Goal: Answer question/provide support

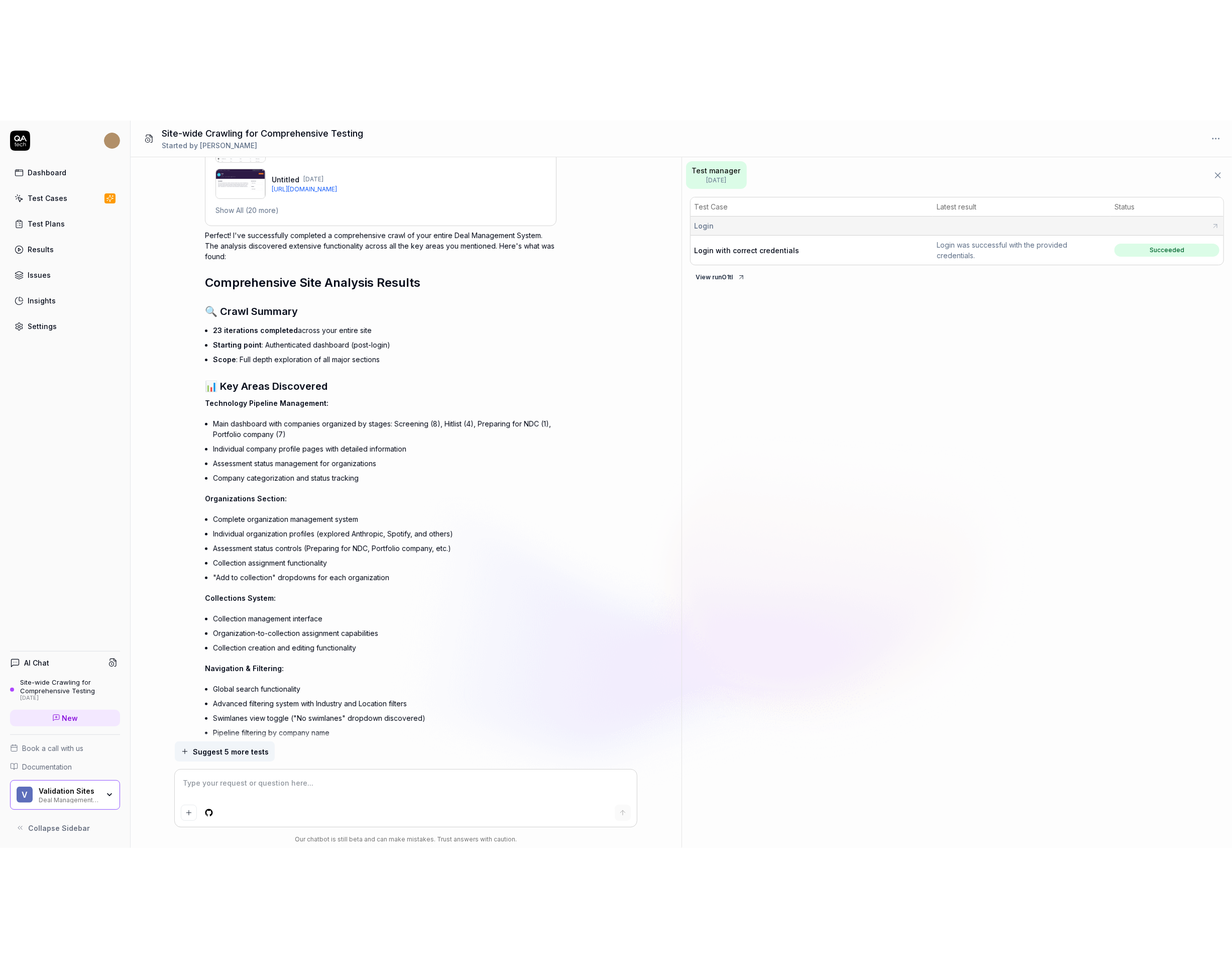
scroll to position [783, 0]
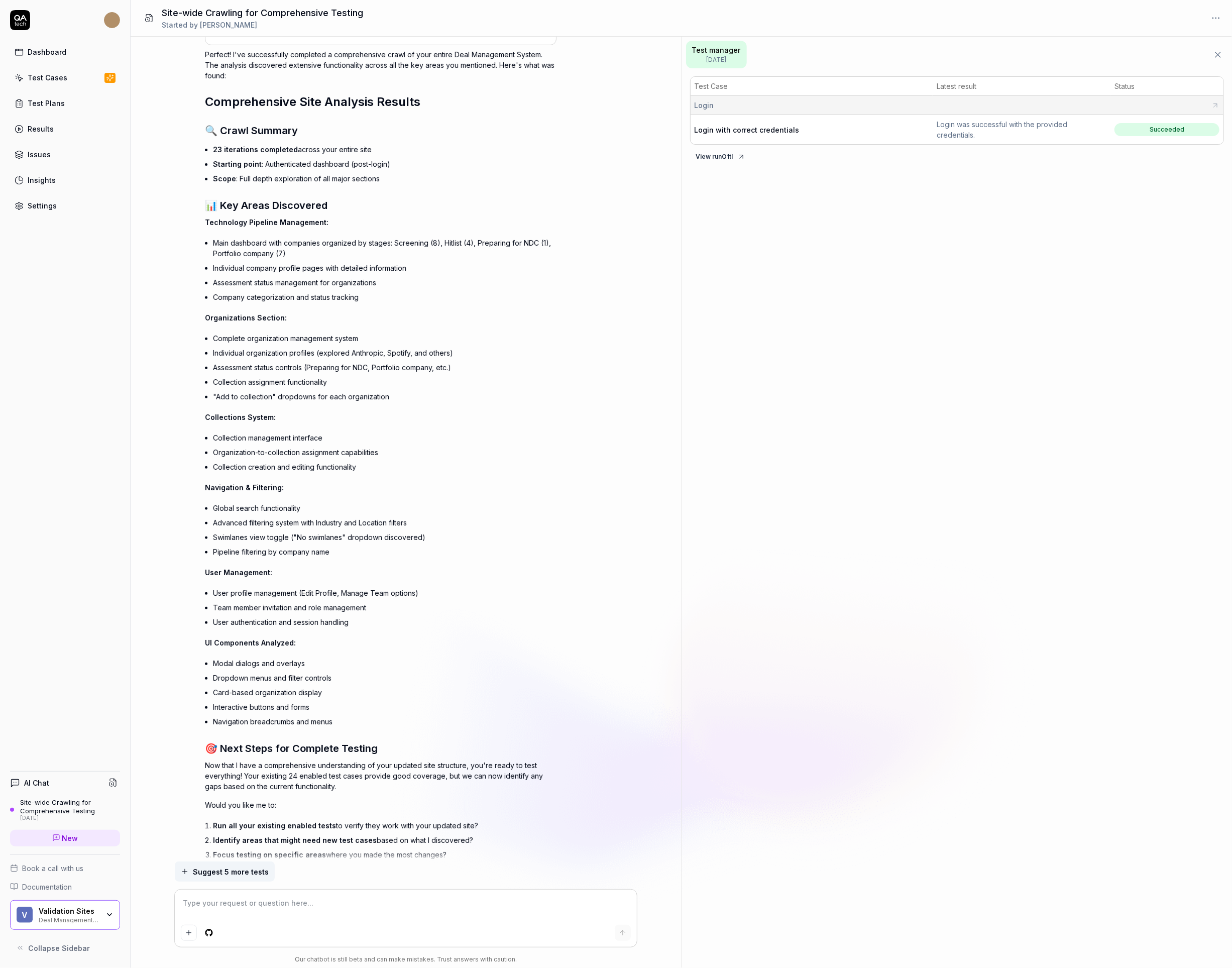
type textarea "*"
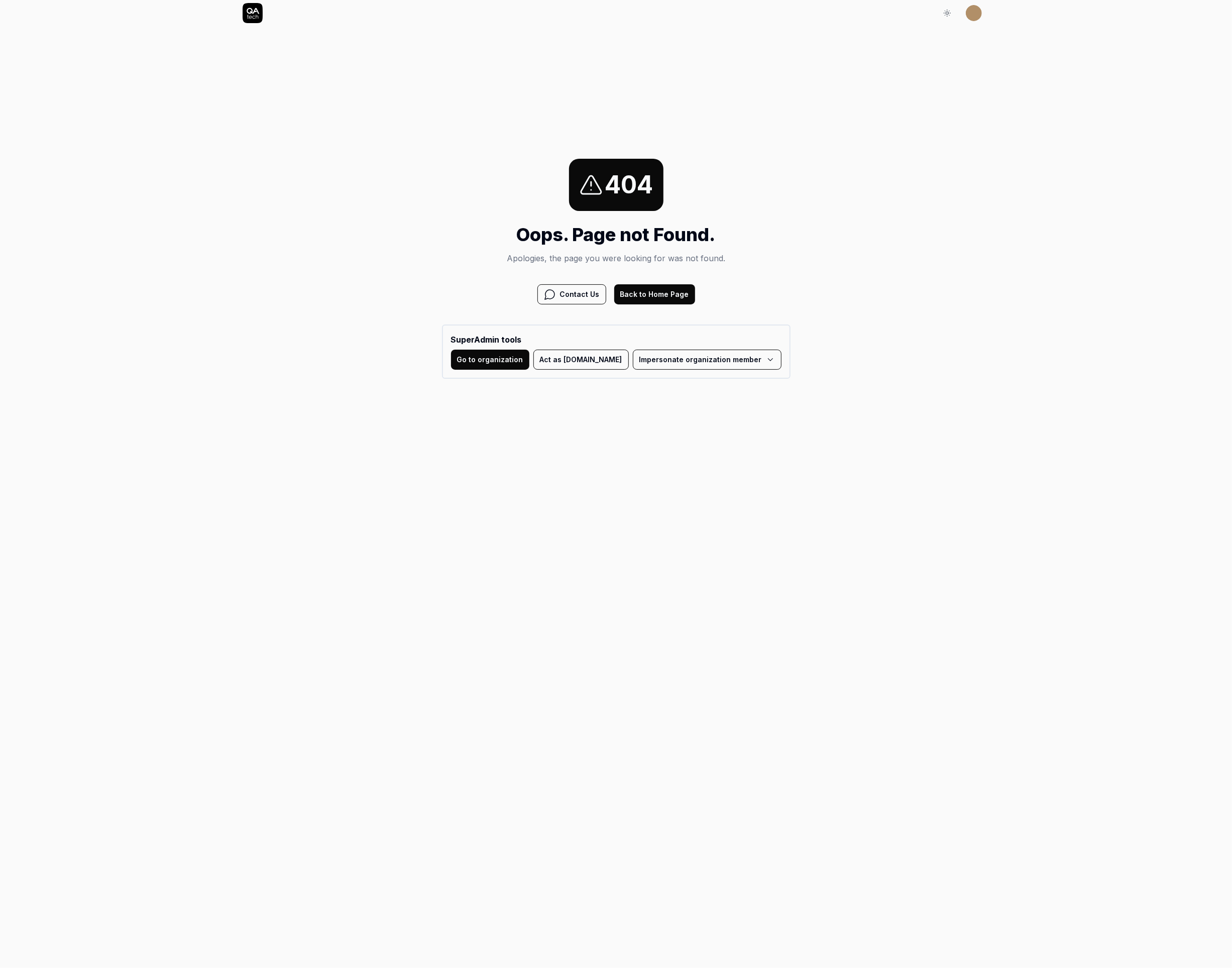
click at [529, 365] on button "Go to organization" at bounding box center [490, 359] width 78 height 20
click at [587, 360] on button "Act as [DOMAIN_NAME]" at bounding box center [581, 359] width 95 height 20
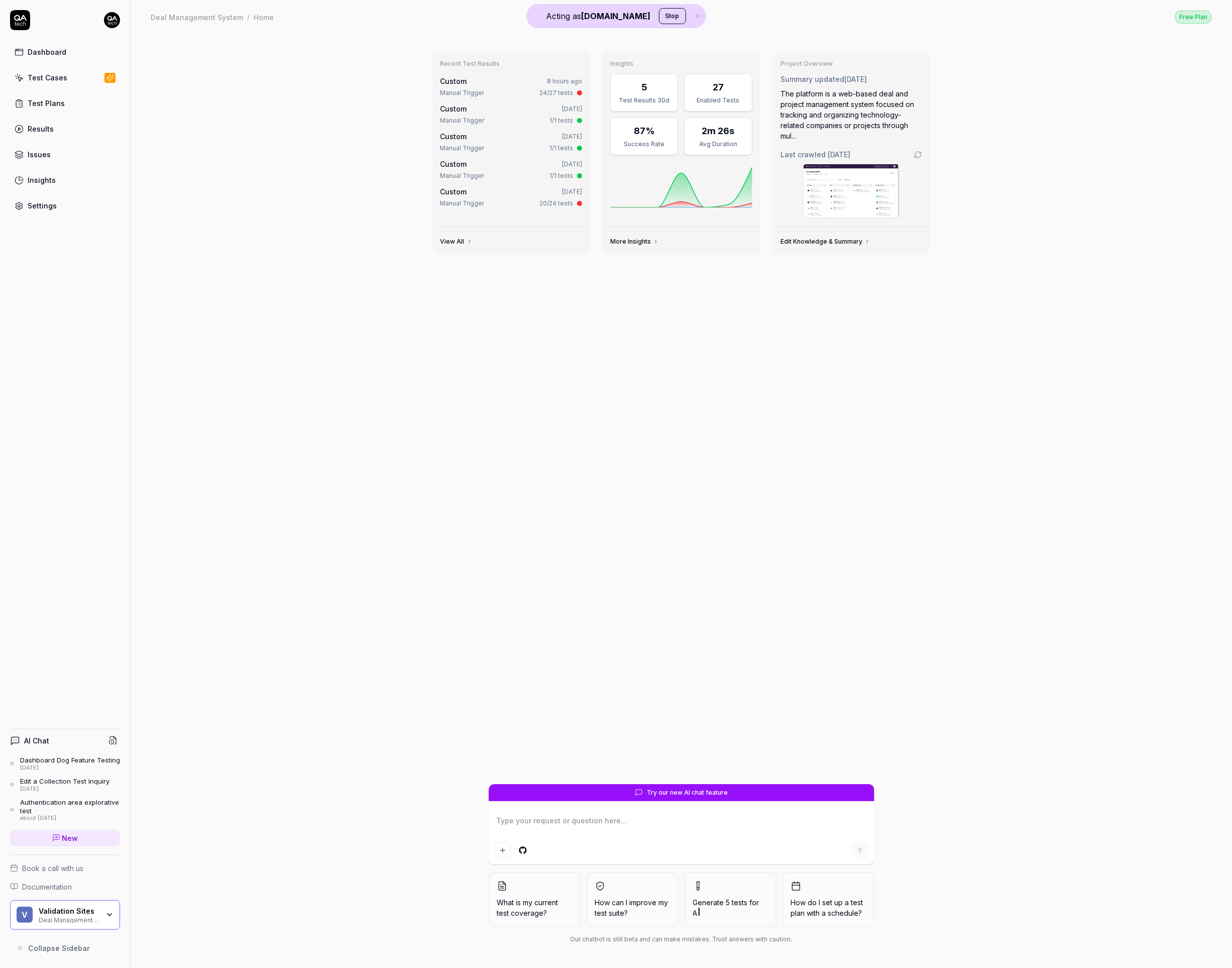
click at [72, 768] on div "[DATE]" at bounding box center [70, 768] width 100 height 7
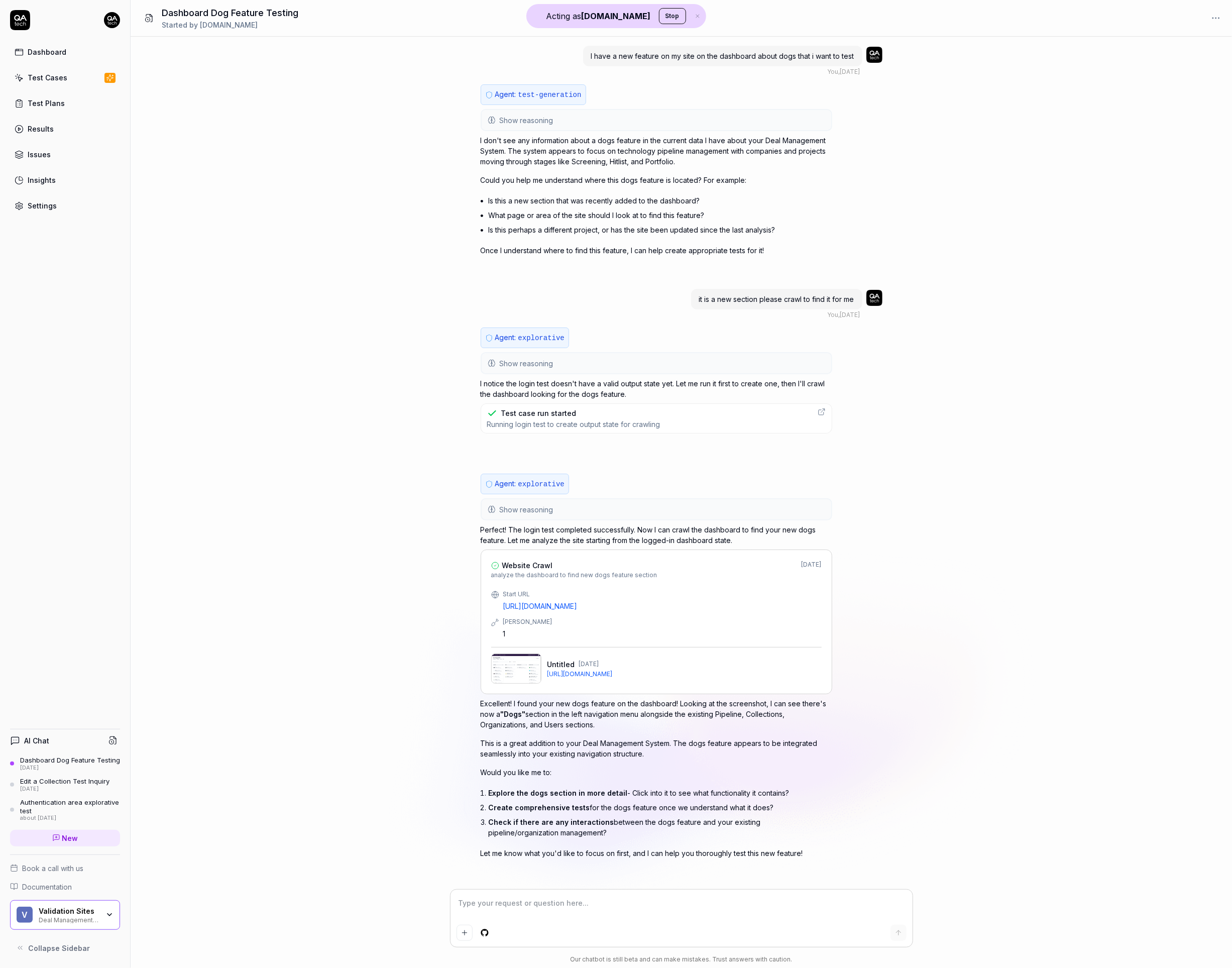
type textarea "*"
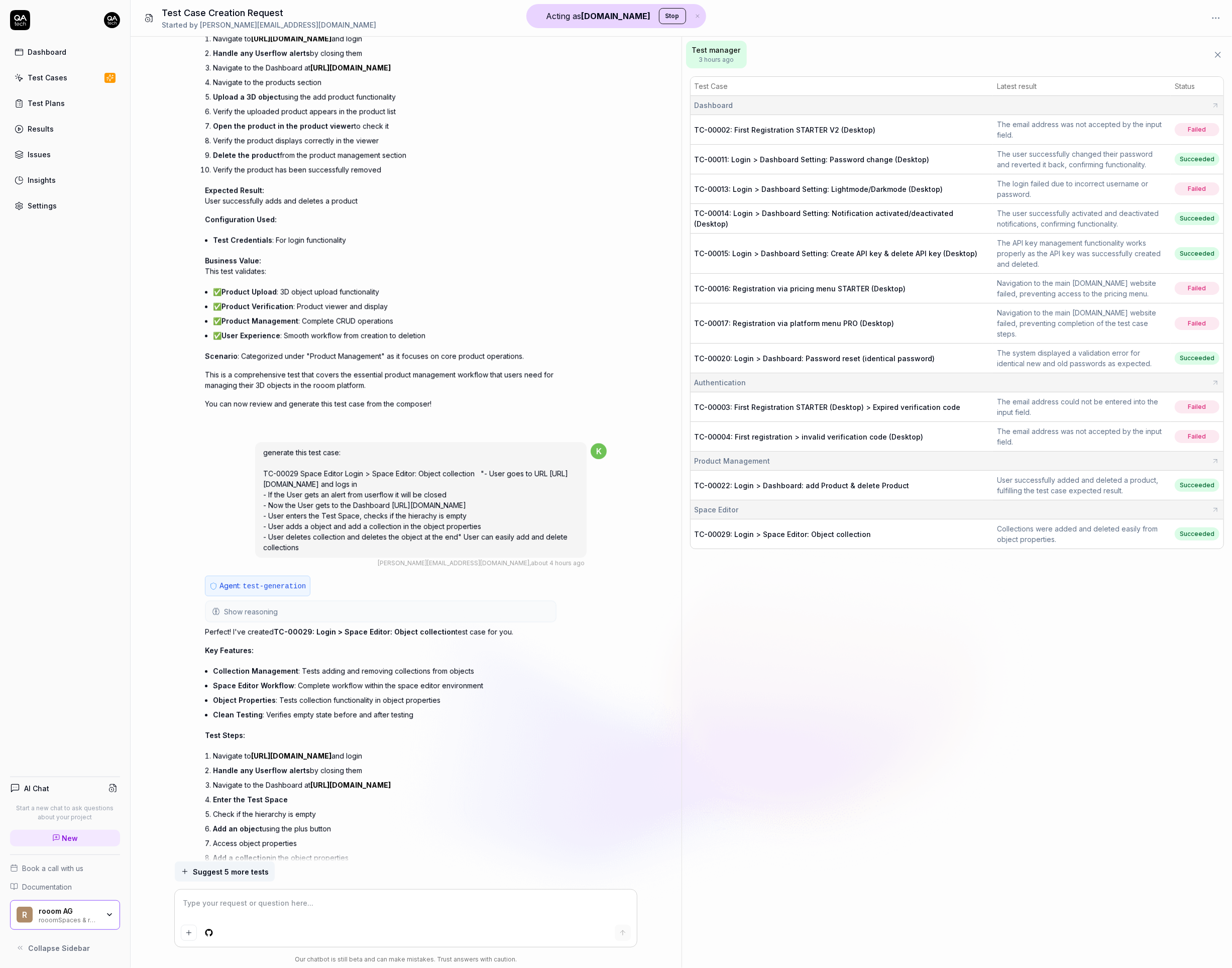
scroll to position [10147, 0]
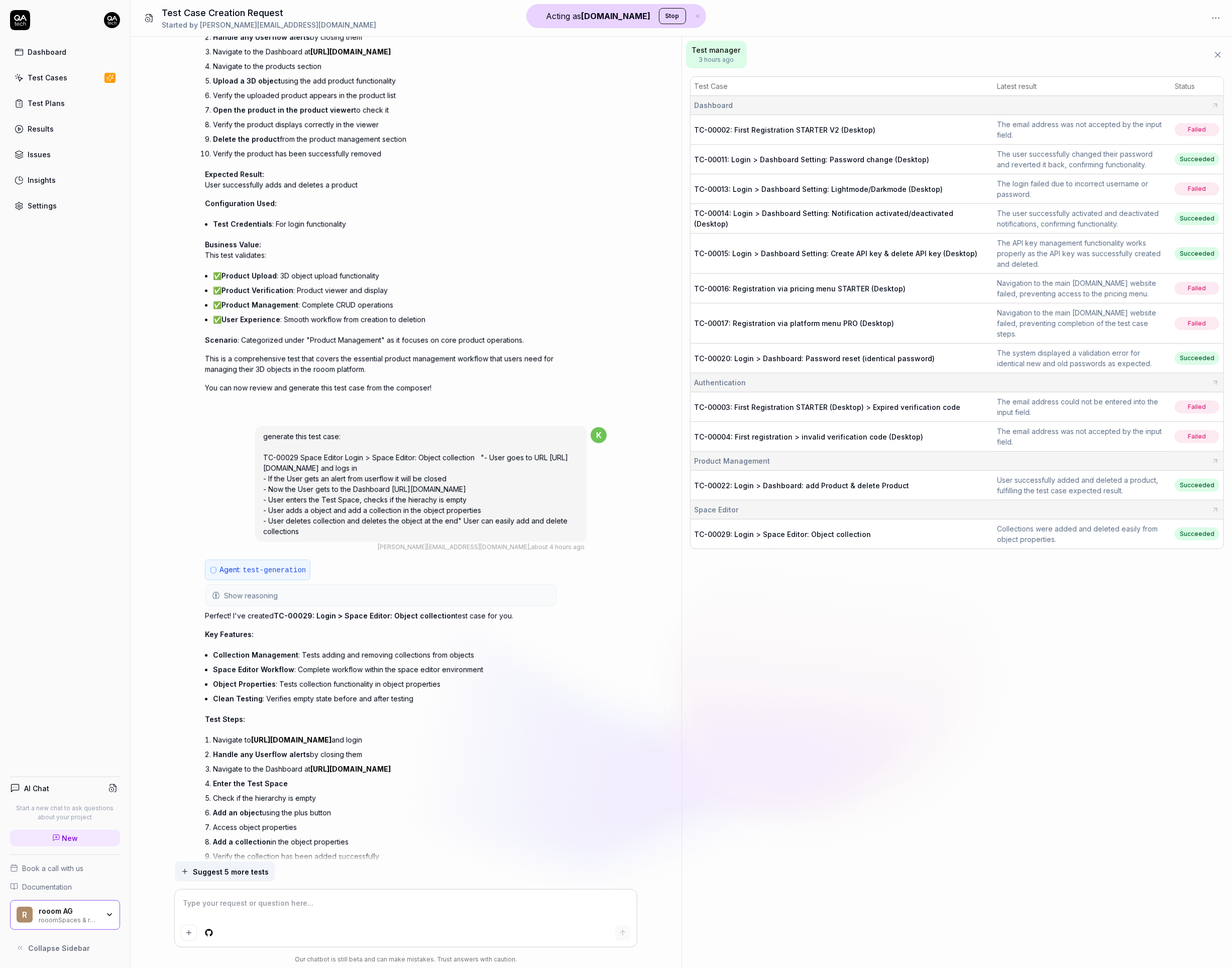
type textarea "*"
drag, startPoint x: 371, startPoint y: 426, endPoint x: 401, endPoint y: 489, distance: 69.8
click at [401, 489] on span "generate this test case: TC-00029 Space Editor Login > Space Editor: Object col…" at bounding box center [415, 483] width 305 height 103
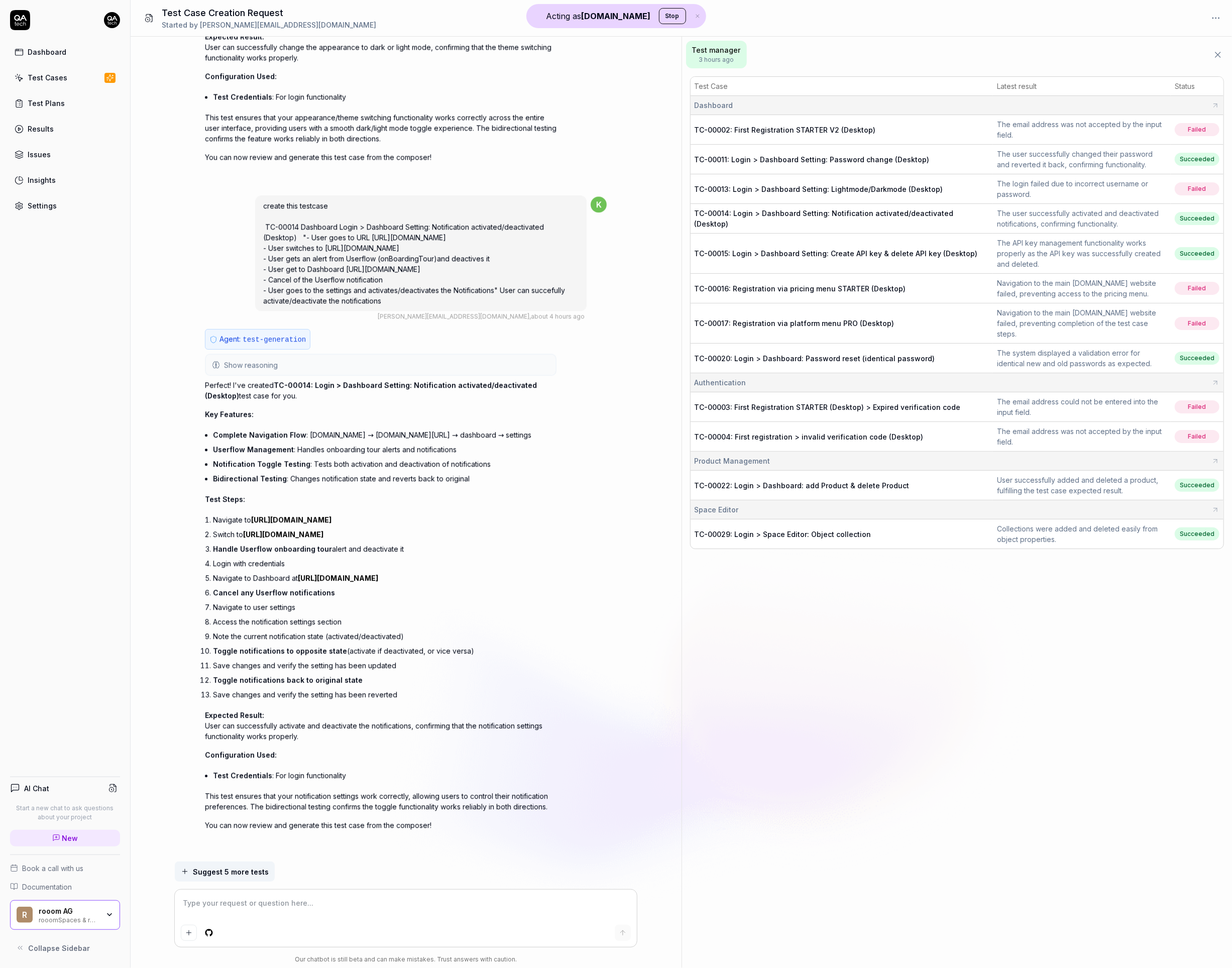
scroll to position [6588, 0]
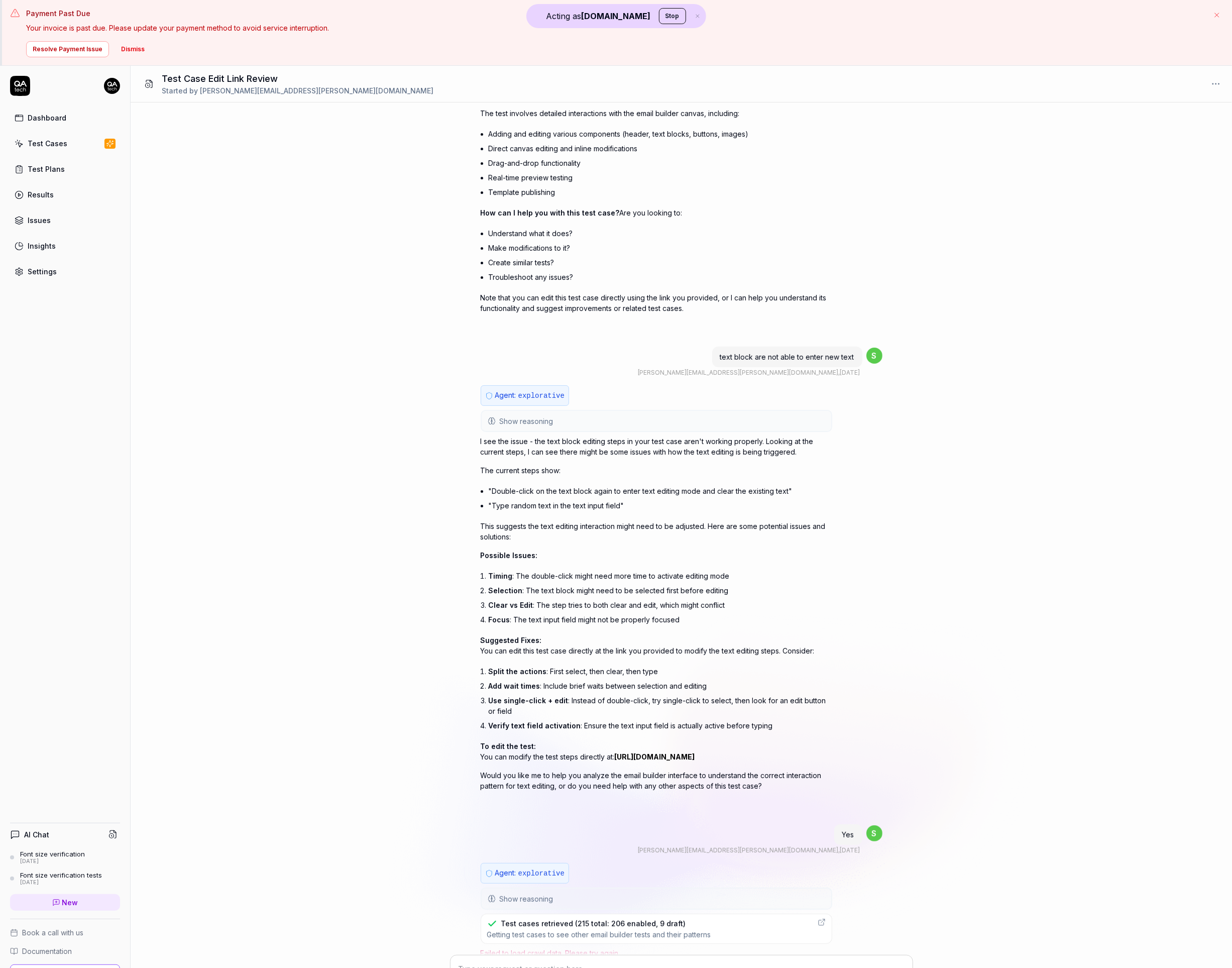
scroll to position [203, 0]
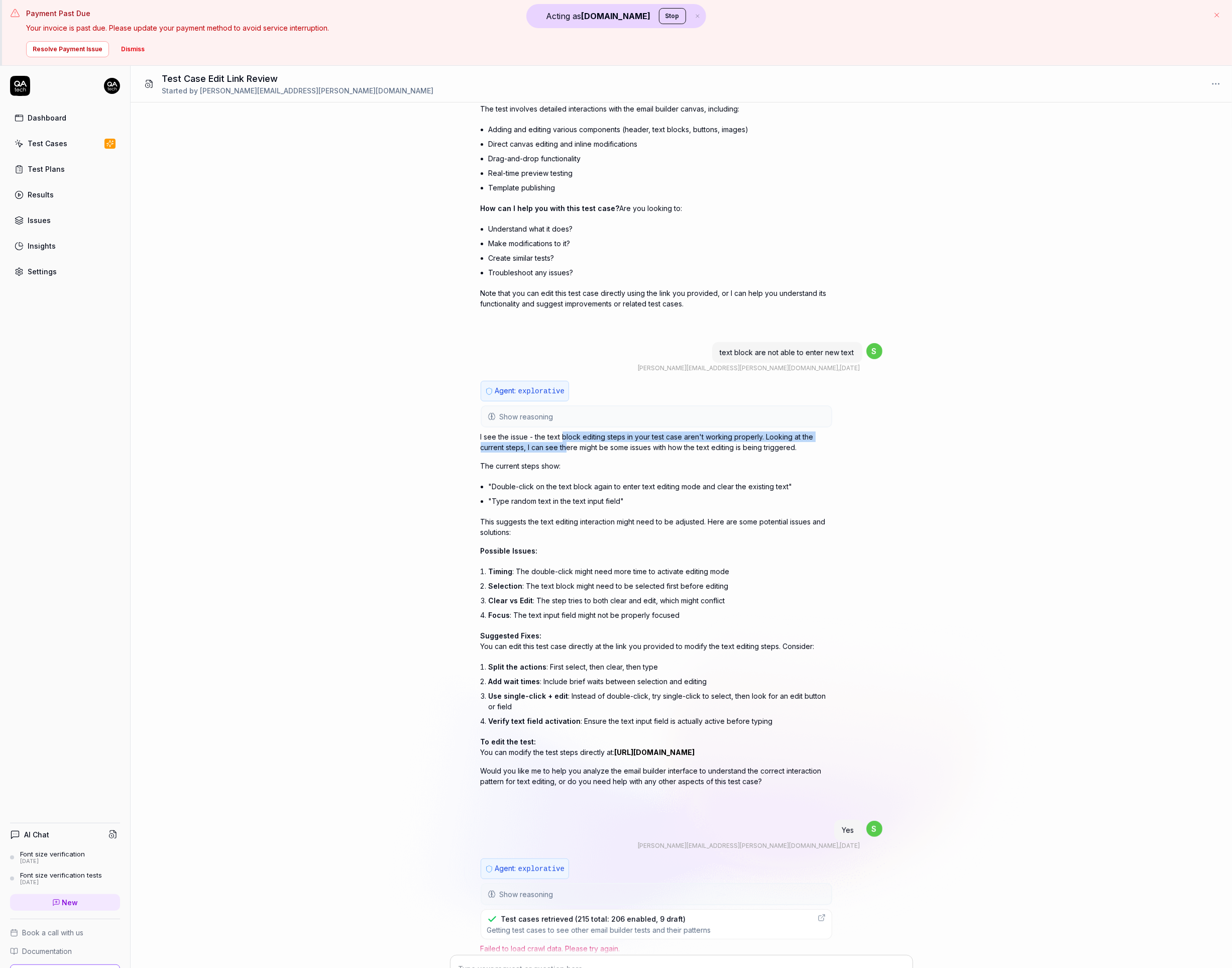
drag, startPoint x: 564, startPoint y: 440, endPoint x: 566, endPoint y: 459, distance: 19.1
click at [566, 452] on p "I see the issue - the text block editing steps in your test case aren't working…" at bounding box center [656, 442] width 351 height 21
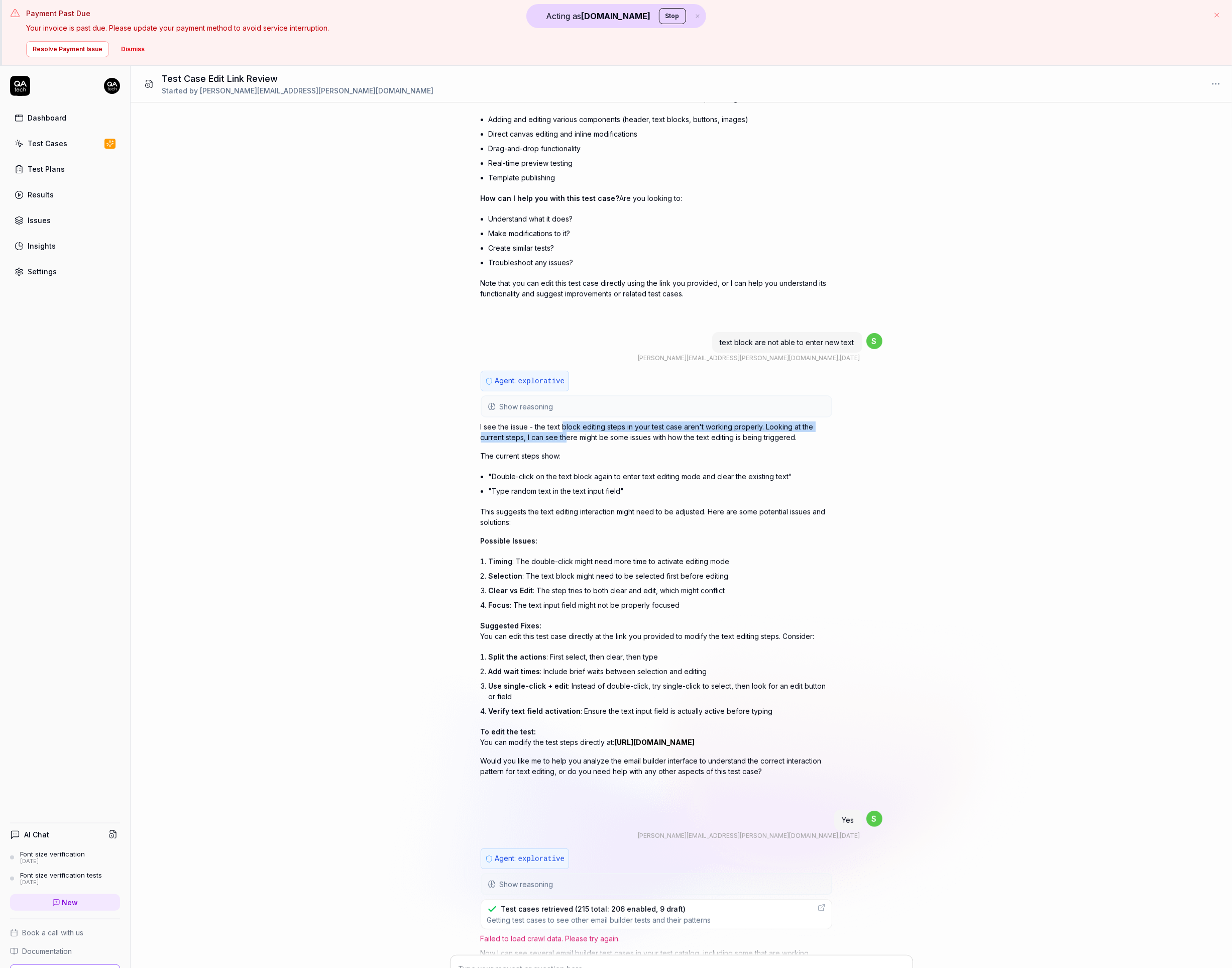
scroll to position [215, 0]
drag, startPoint x: 580, startPoint y: 441, endPoint x: 587, endPoint y: 458, distance: 18.4
click at [587, 458] on div "I see the issue - the text block editing steps in your test case aren't working…" at bounding box center [656, 597] width 351 height 355
click at [576, 495] on li ""Type random text in the text input field"" at bounding box center [660, 489] width 343 height 14
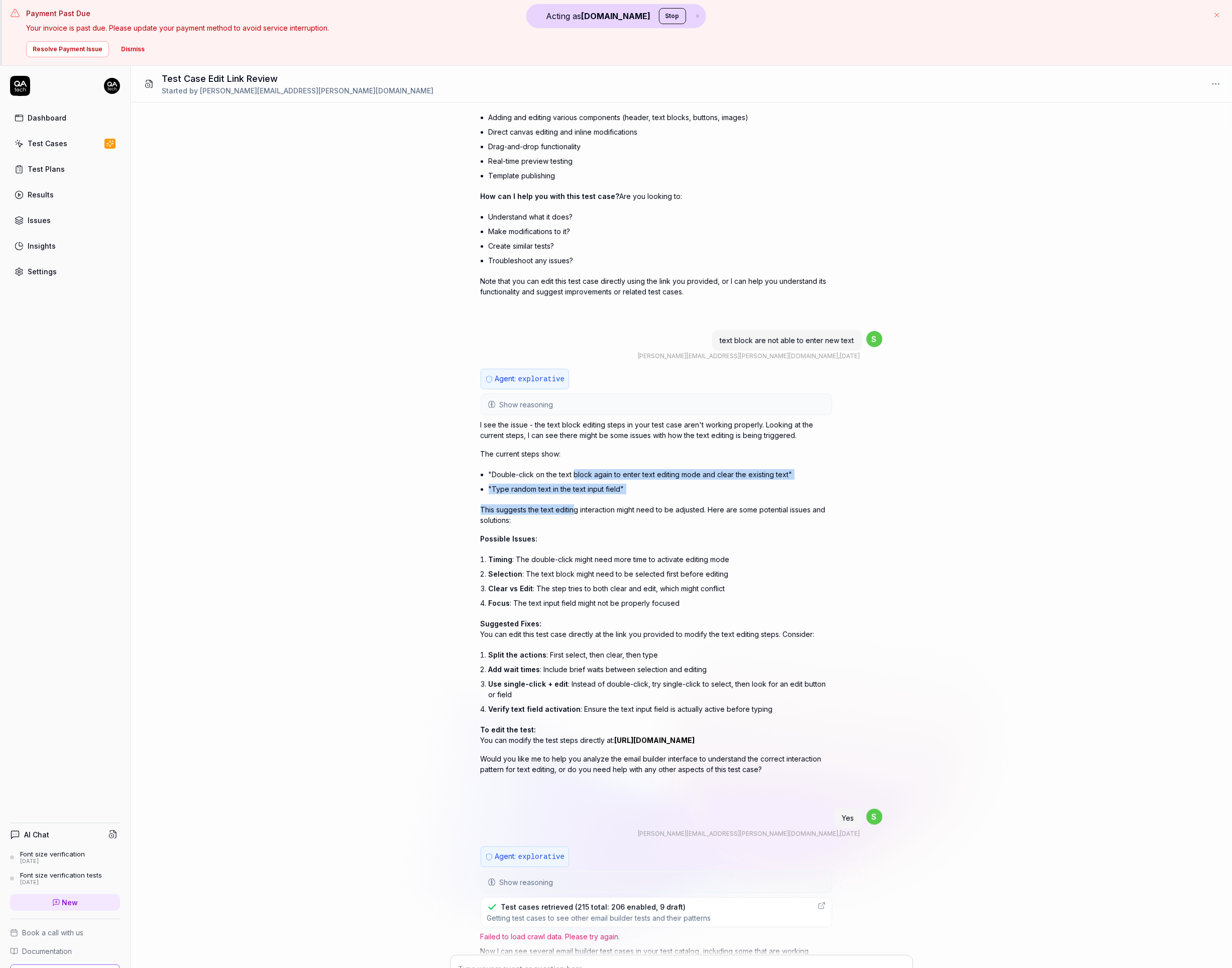
drag, startPoint x: 573, startPoint y: 483, endPoint x: 574, endPoint y: 518, distance: 35.0
click at [574, 518] on div "I see the issue - the text block editing steps in your test case aren't working…" at bounding box center [656, 597] width 351 height 355
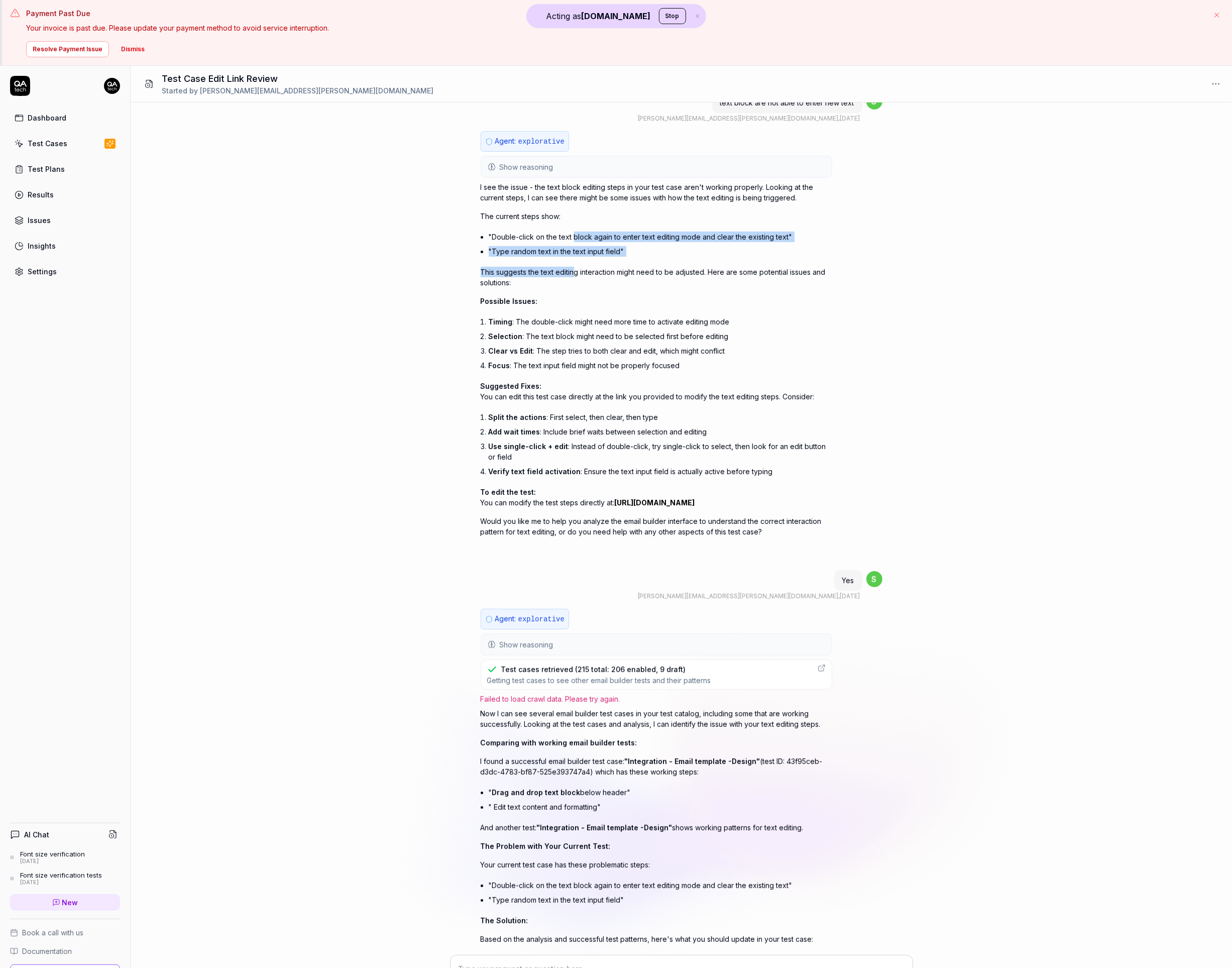
scroll to position [464, 0]
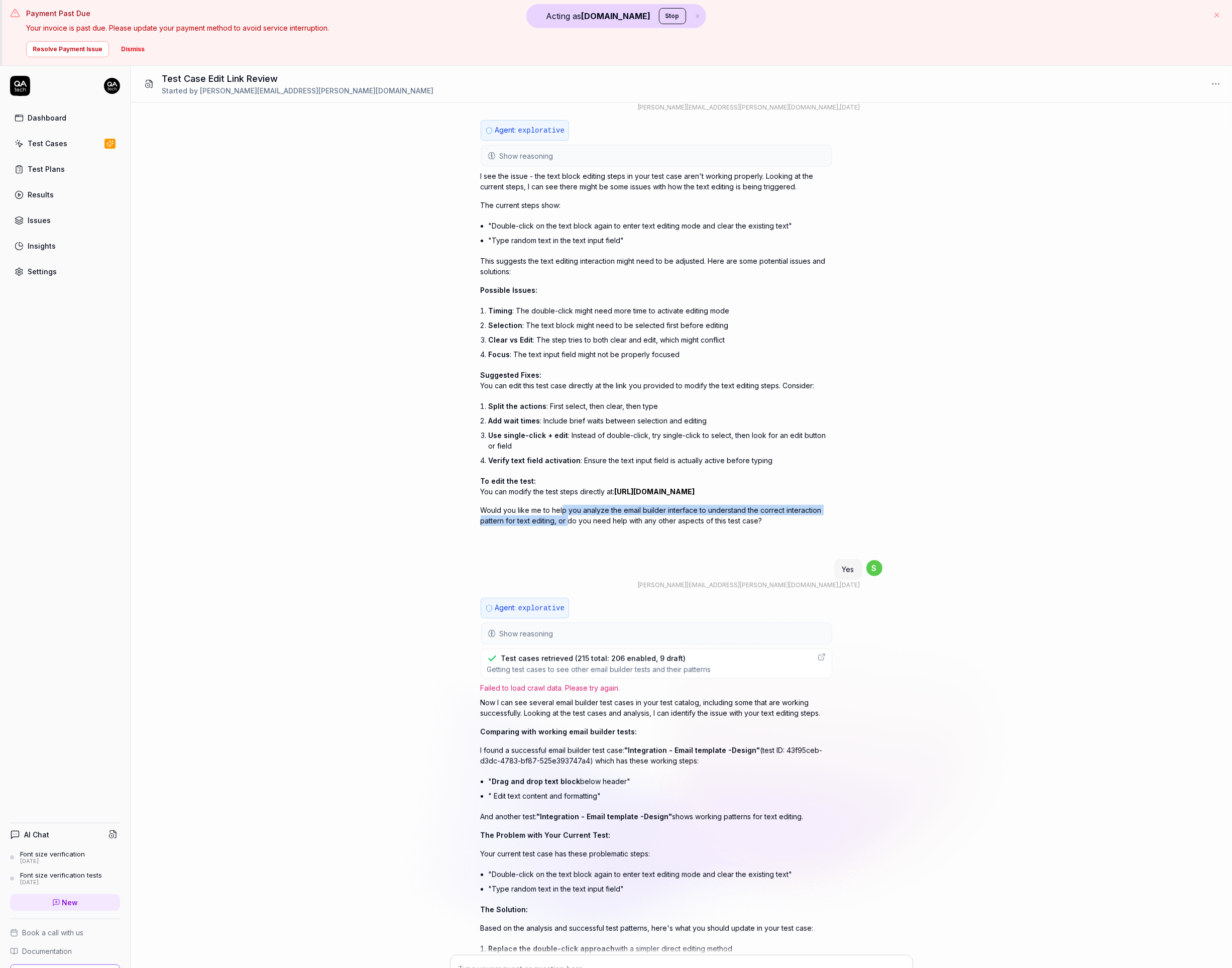
drag, startPoint x: 561, startPoint y: 529, endPoint x: 569, endPoint y: 540, distance: 13.6
click at [569, 526] on p "Would you like me to help you analyze the email builder interface to understand…" at bounding box center [656, 515] width 351 height 21
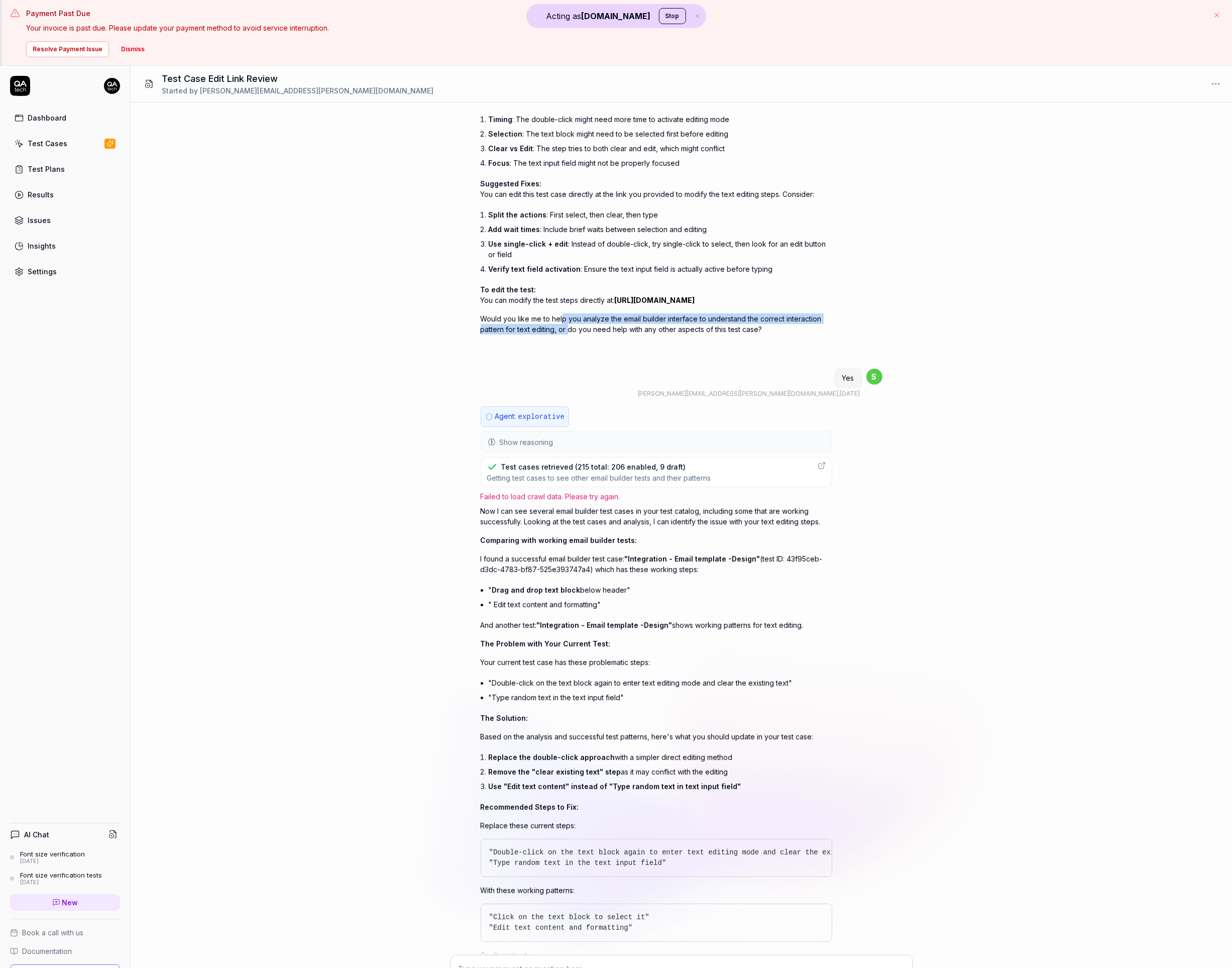
scroll to position [658, 0]
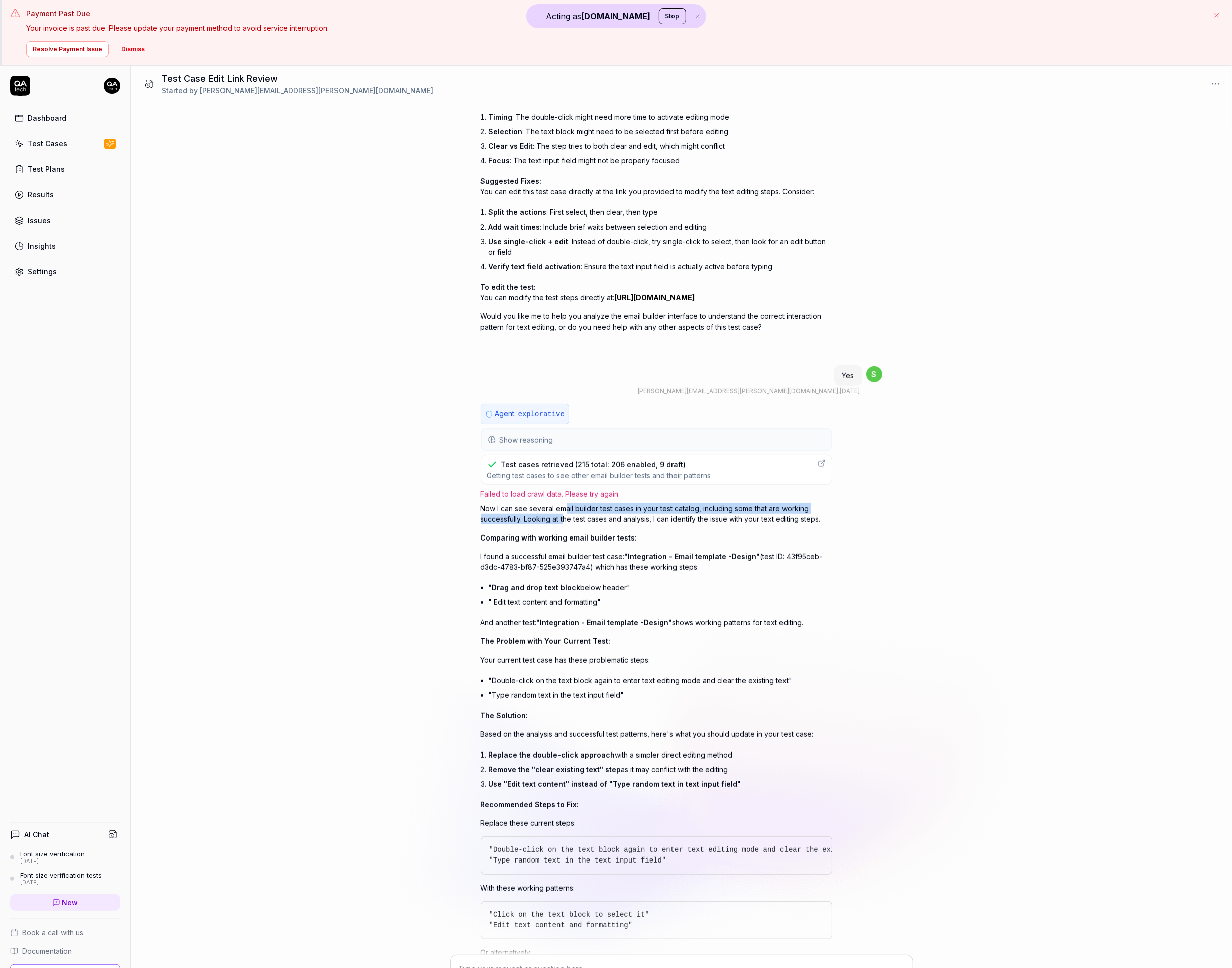
drag, startPoint x: 564, startPoint y: 525, endPoint x: 564, endPoint y: 539, distance: 14.0
click at [564, 524] on p "Now I can see several email builder test cases in your test catalog, including …" at bounding box center [656, 514] width 351 height 21
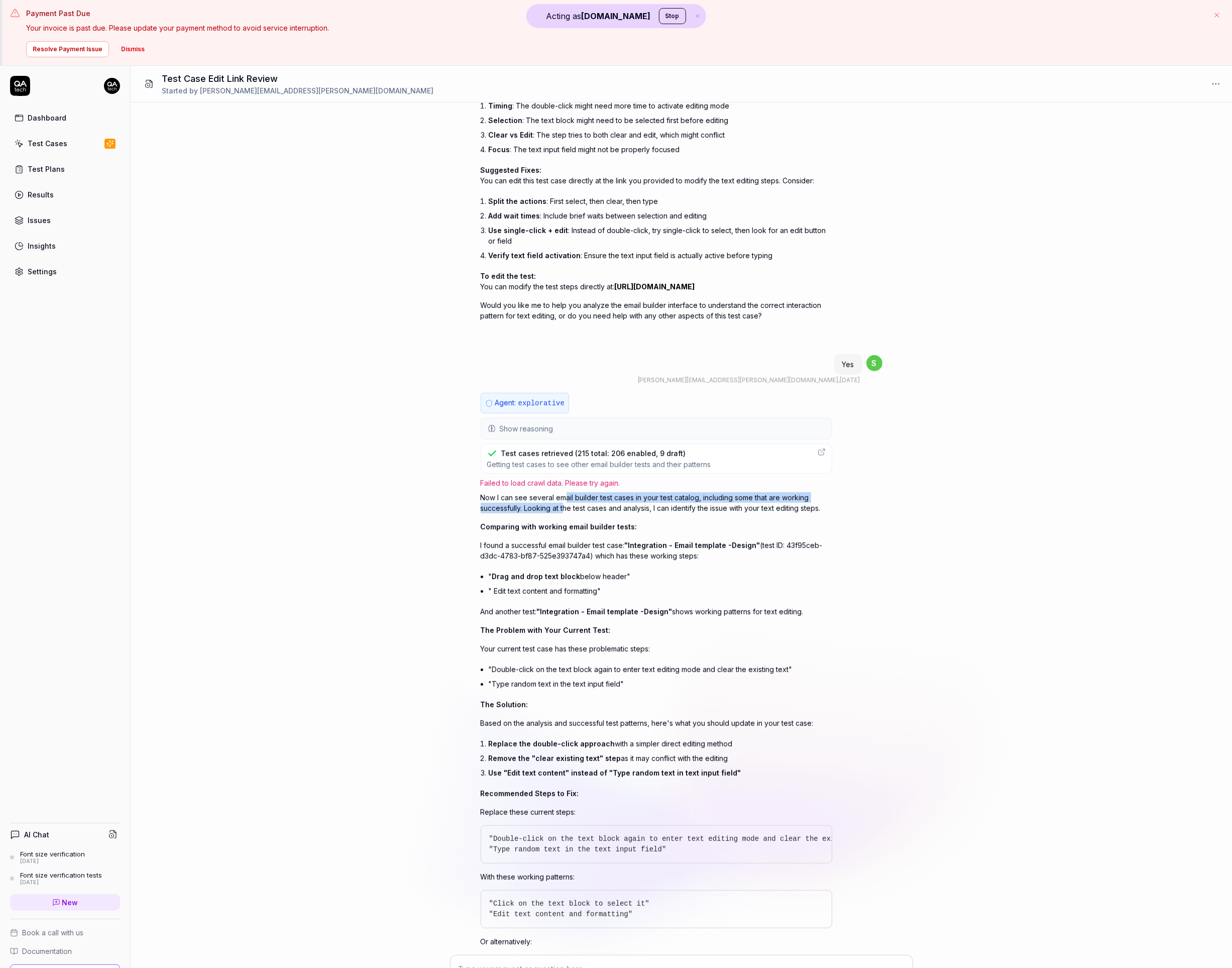
scroll to position [671, 0]
click at [571, 559] on p "I found a successful email builder test case: "Integration - Email template -De…" at bounding box center [656, 548] width 351 height 21
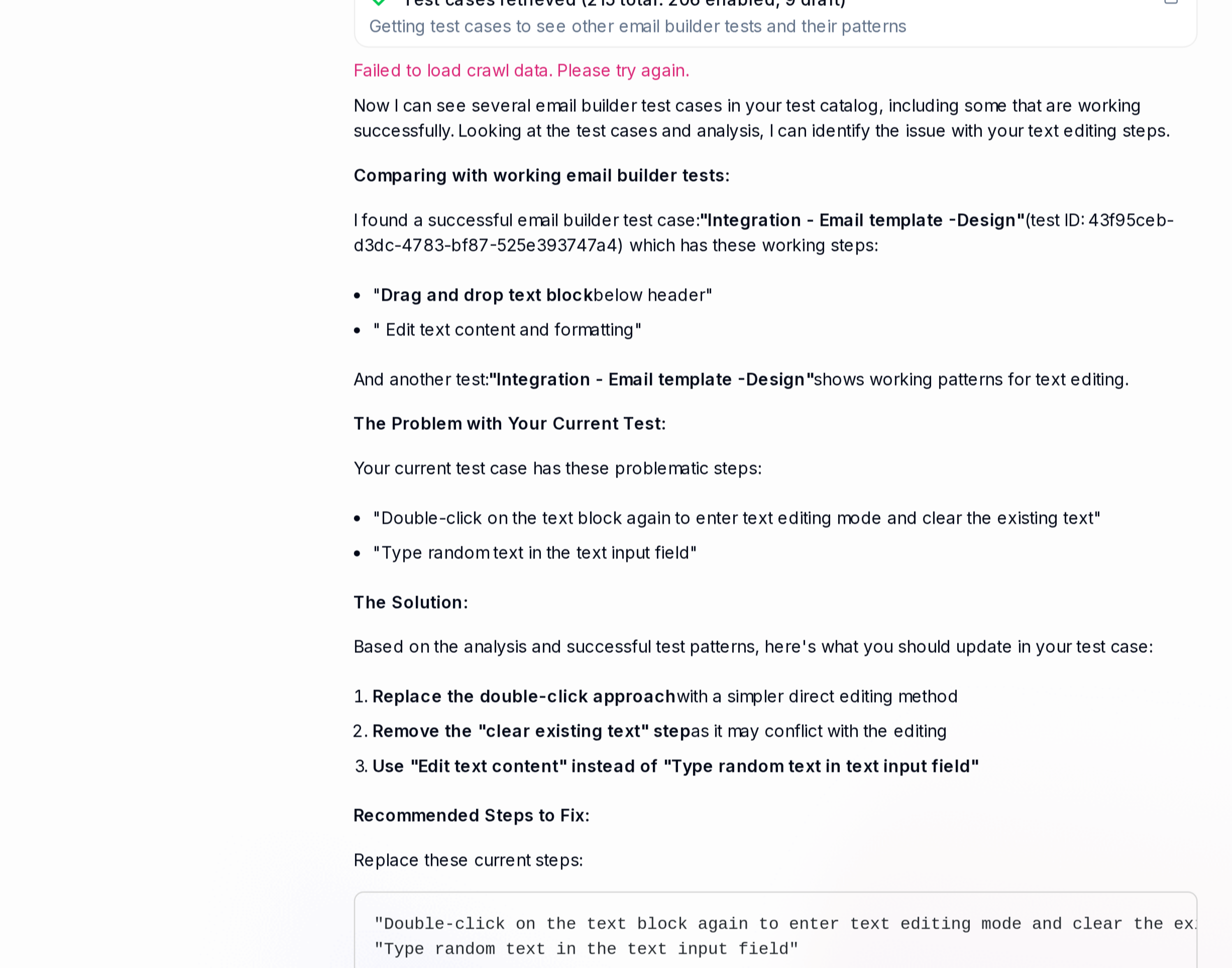
scroll to position [792, 0]
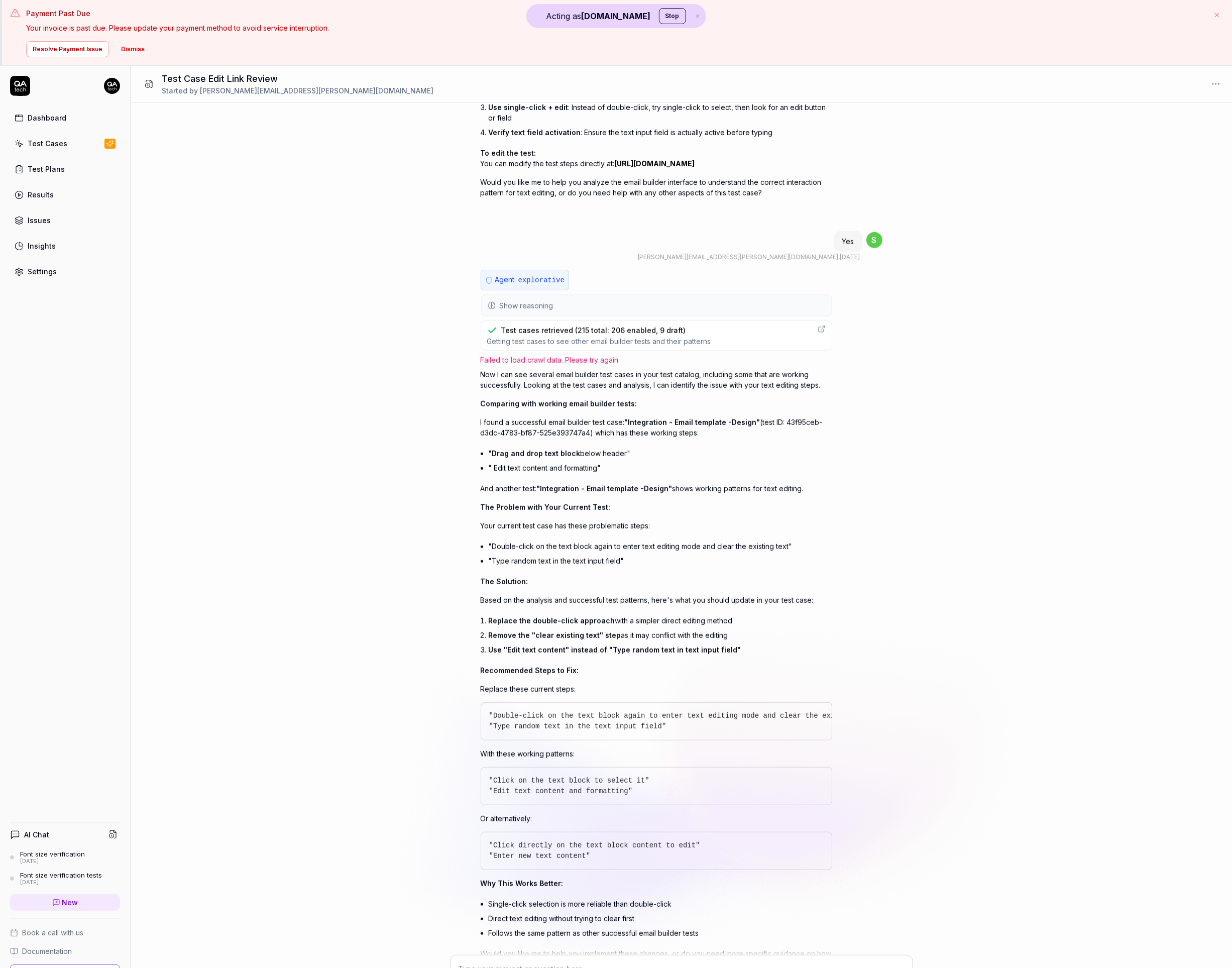
type textarea "*"
